Goal: Task Accomplishment & Management: Manage account settings

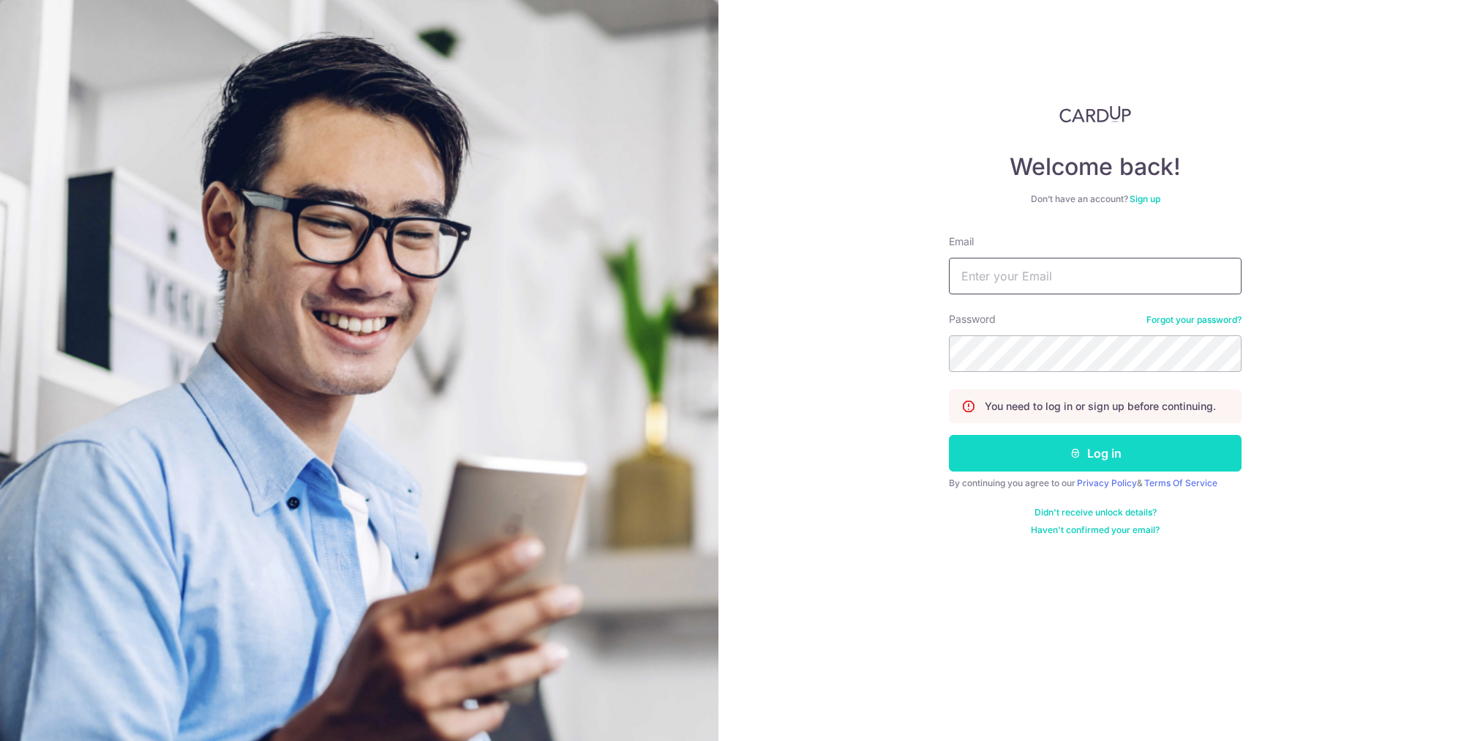
type input "hock_jin@hotmail.com"
click at [1093, 460] on button "Log in" at bounding box center [1095, 453] width 293 height 37
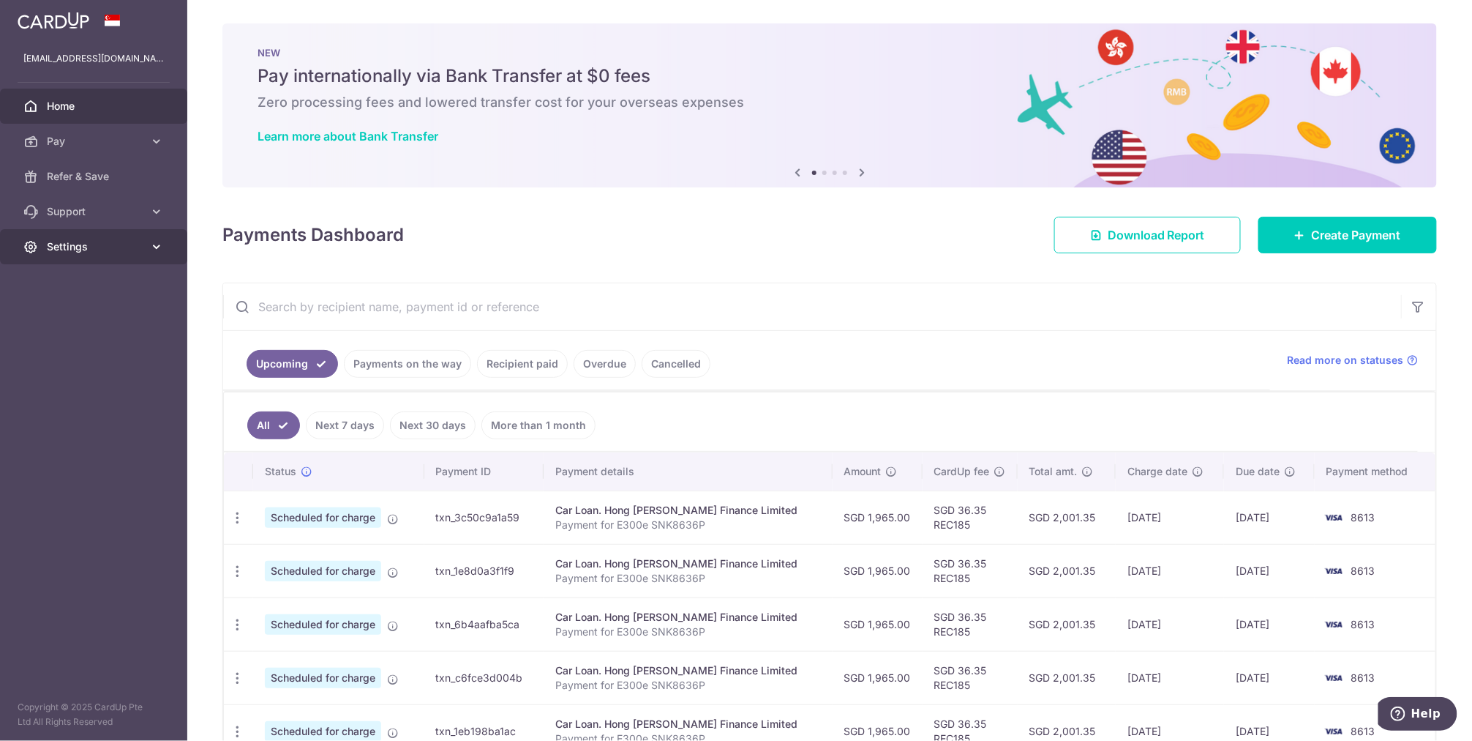
click at [89, 252] on span "Settings" at bounding box center [95, 246] width 97 height 15
click at [73, 315] on span "Logout" at bounding box center [95, 317] width 97 height 15
